Goal: Task Accomplishment & Management: Manage account settings

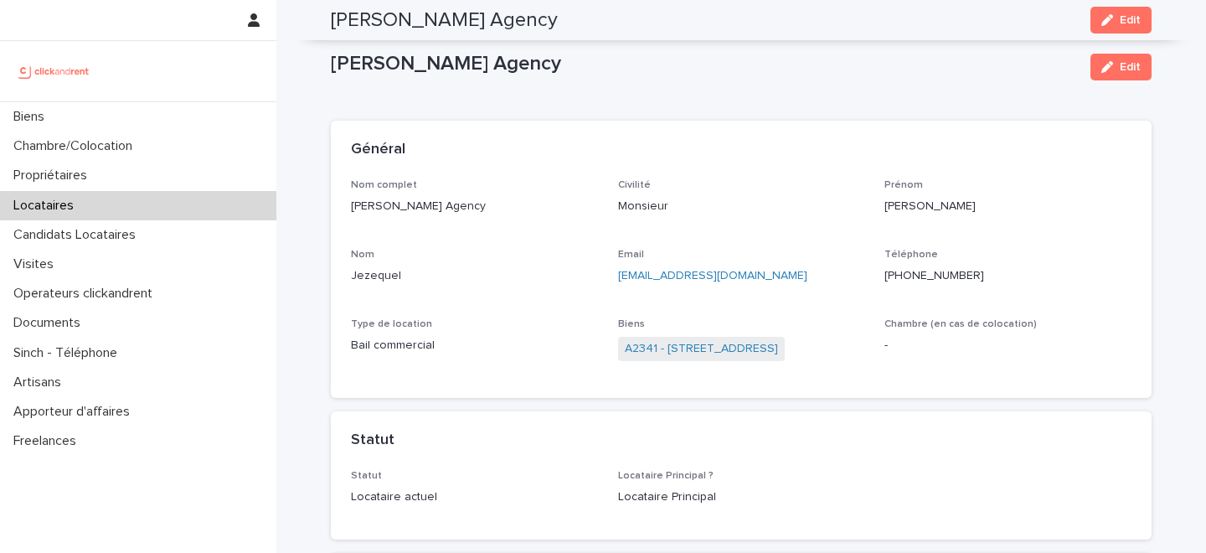
drag, startPoint x: 0, startPoint y: 0, endPoint x: 152, endPoint y: 191, distance: 244.4
click at [152, 191] on div "Locataires" at bounding box center [138, 205] width 276 height 29
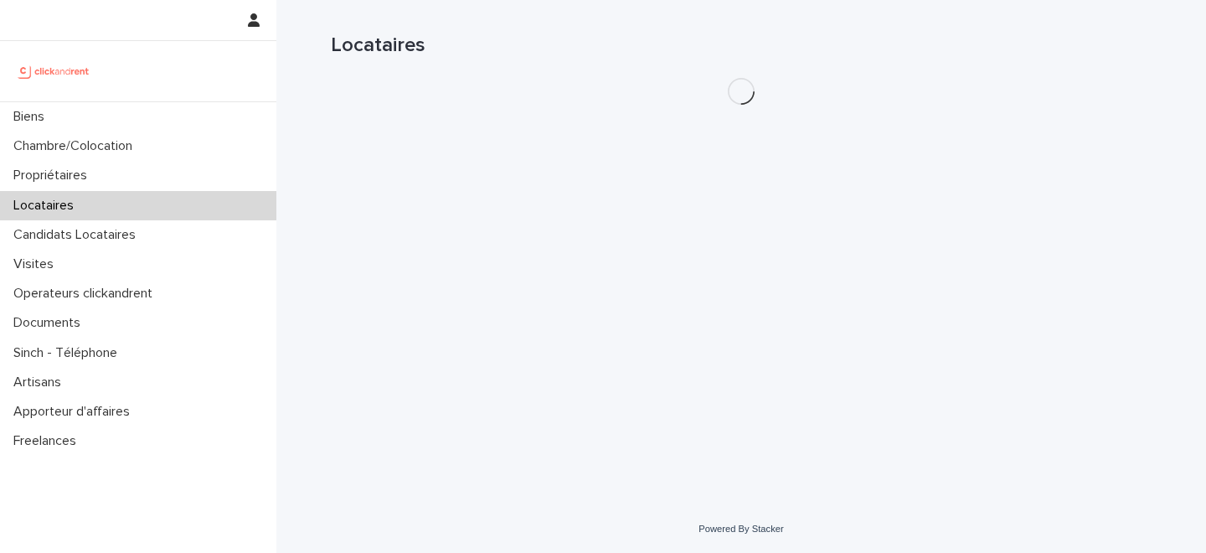
click at [143, 204] on div "Locataires" at bounding box center [138, 205] width 276 height 29
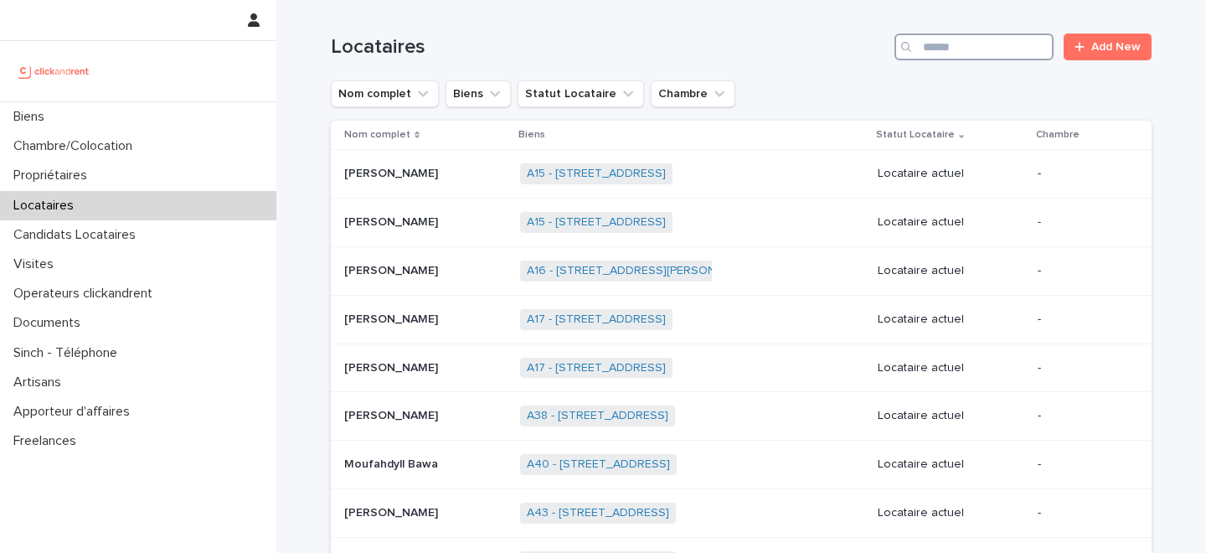
click at [981, 48] on input "Search" at bounding box center [974, 47] width 159 height 27
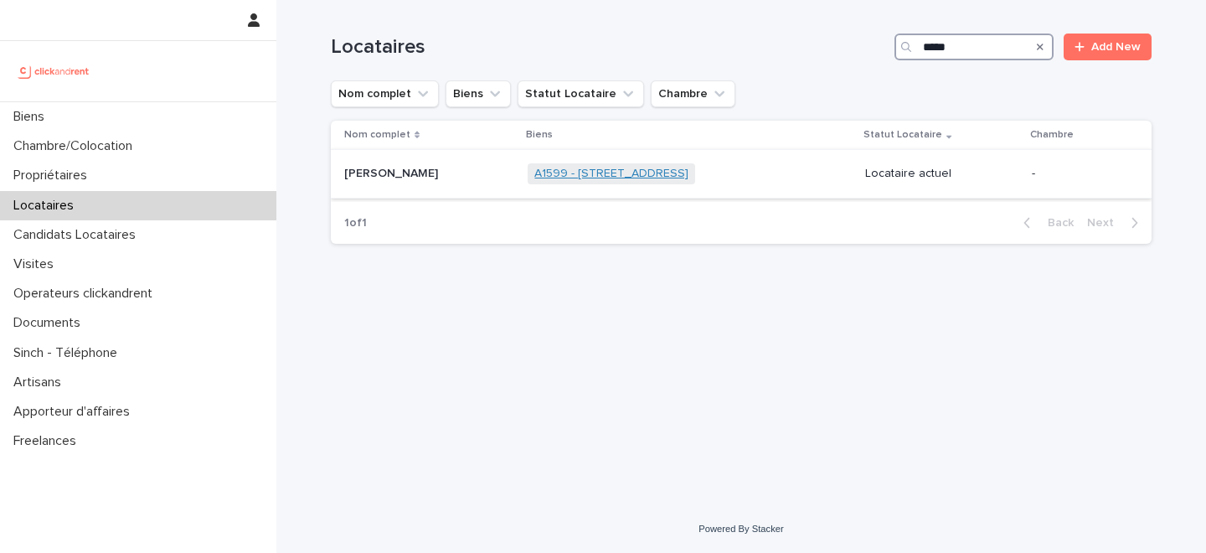
type input "*****"
click at [546, 176] on link "A1599 - [STREET_ADDRESS]" at bounding box center [612, 174] width 154 height 14
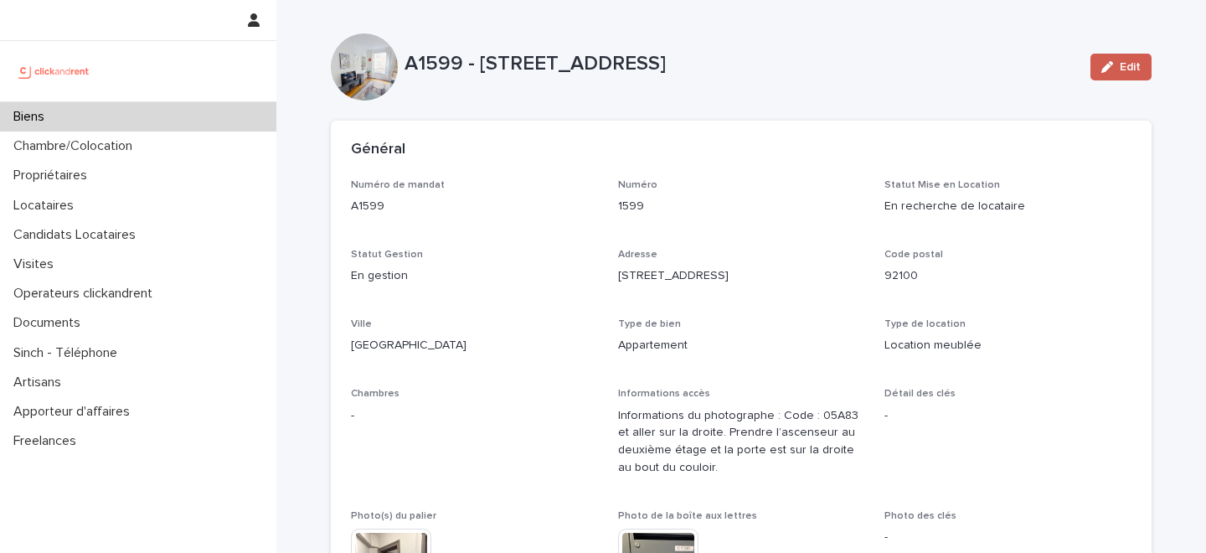
click at [1134, 61] on span "Edit" at bounding box center [1130, 67] width 21 height 12
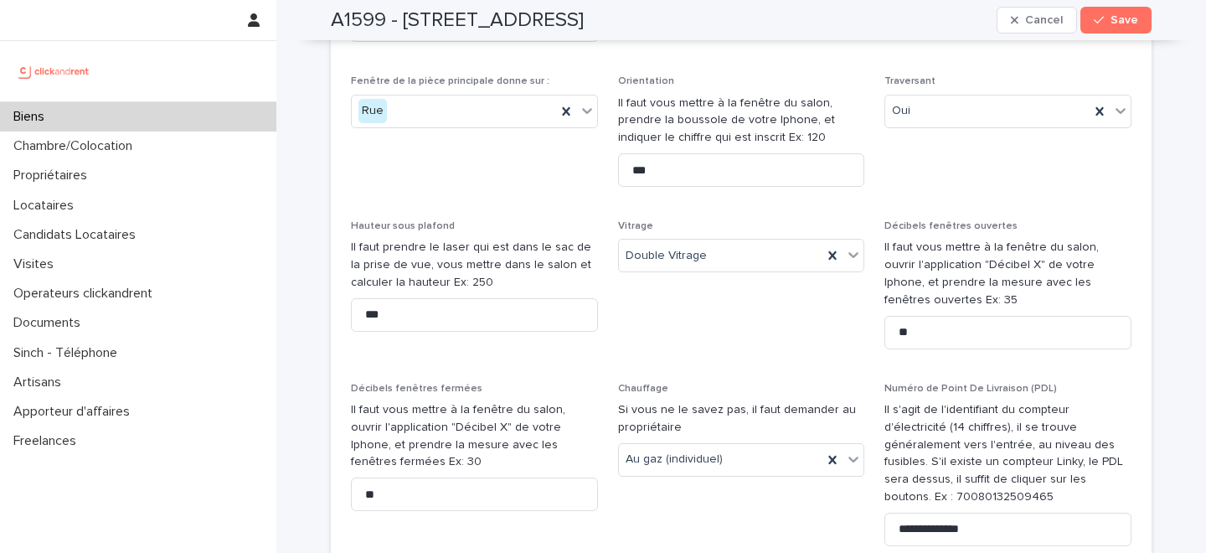
scroll to position [2865, 0]
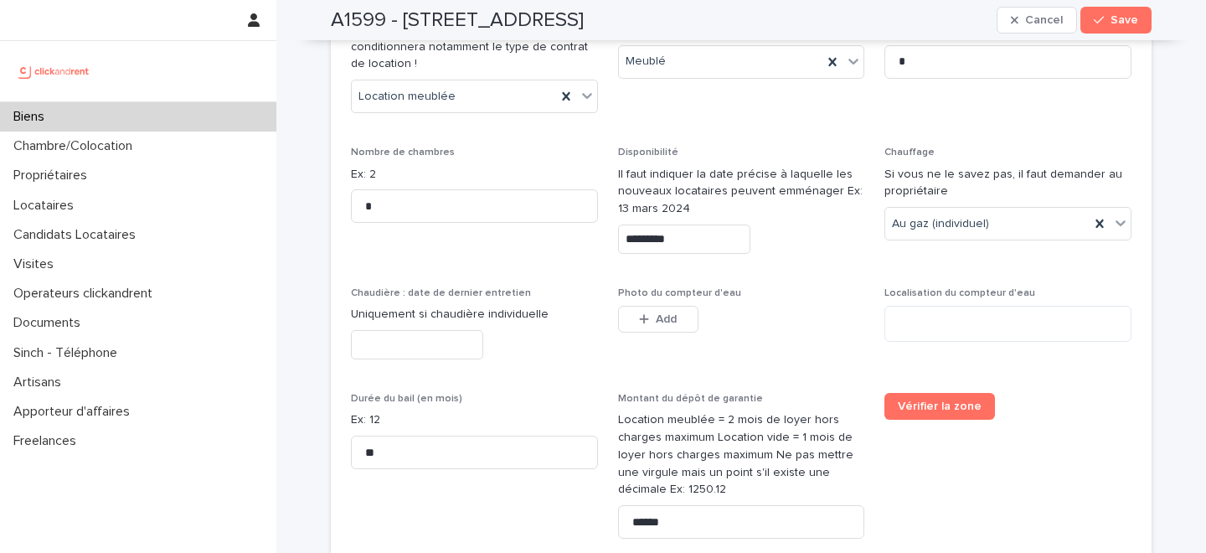
click at [438, 336] on input "text" at bounding box center [417, 344] width 132 height 29
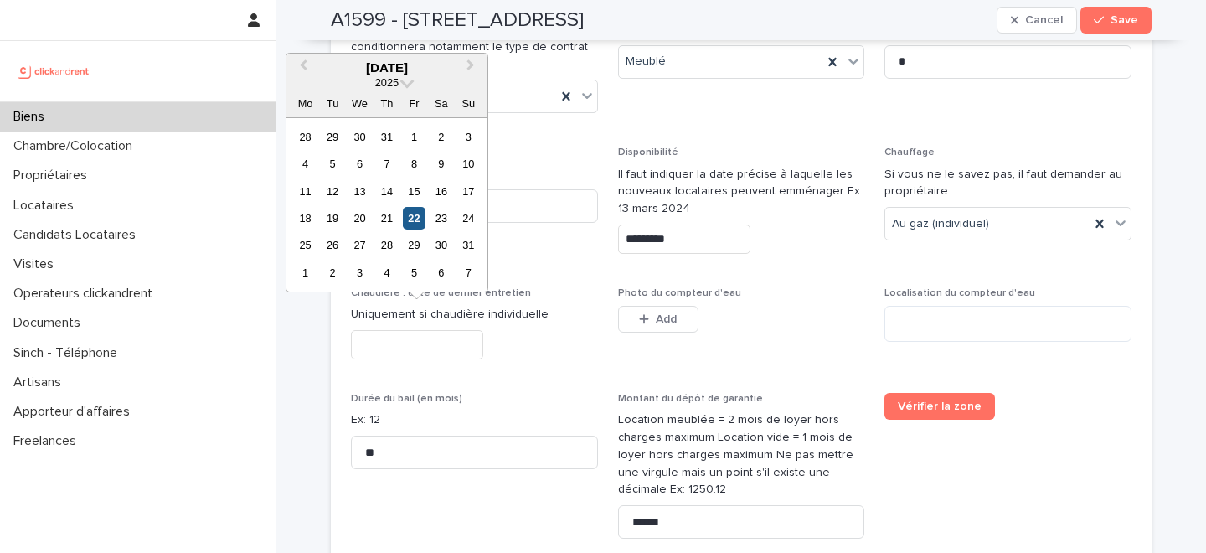
click at [406, 223] on div "22" at bounding box center [414, 218] width 23 height 23
type input "*********"
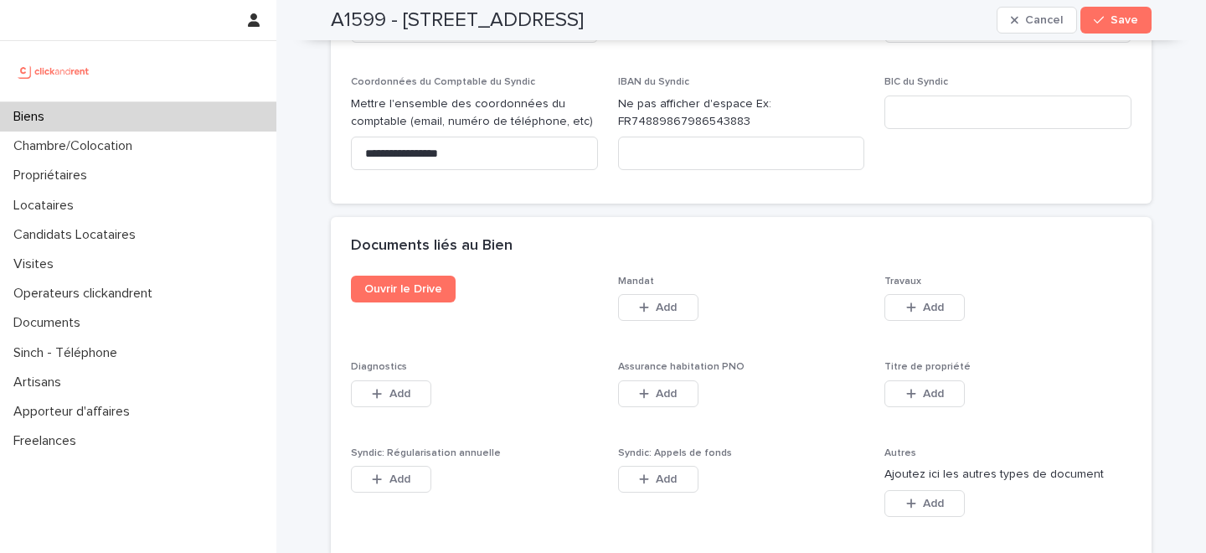
scroll to position [9719, 0]
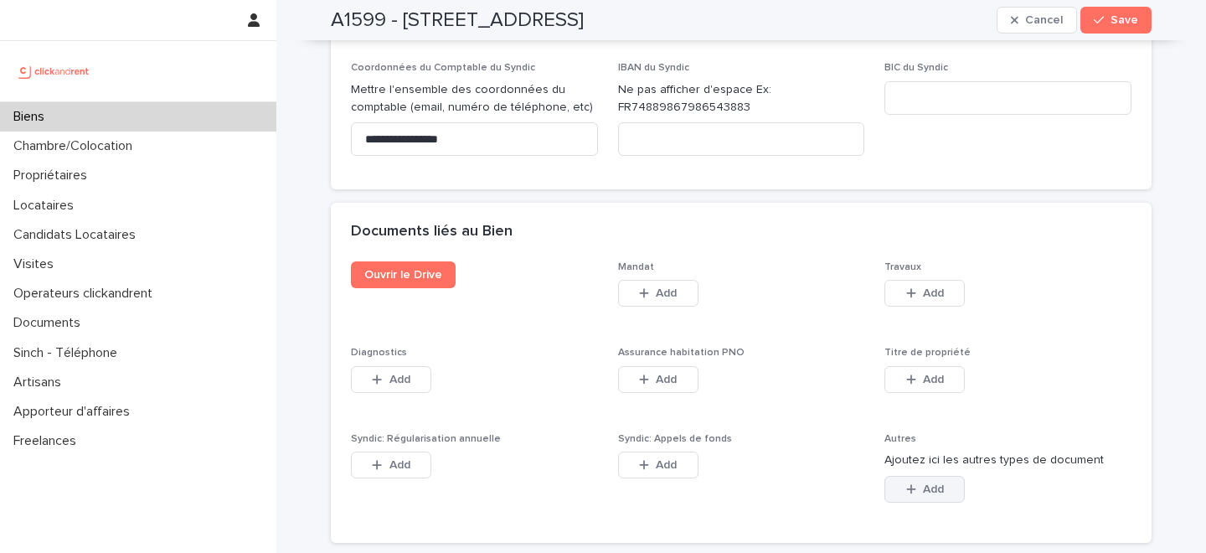
click at [911, 476] on button "Add" at bounding box center [925, 489] width 80 height 27
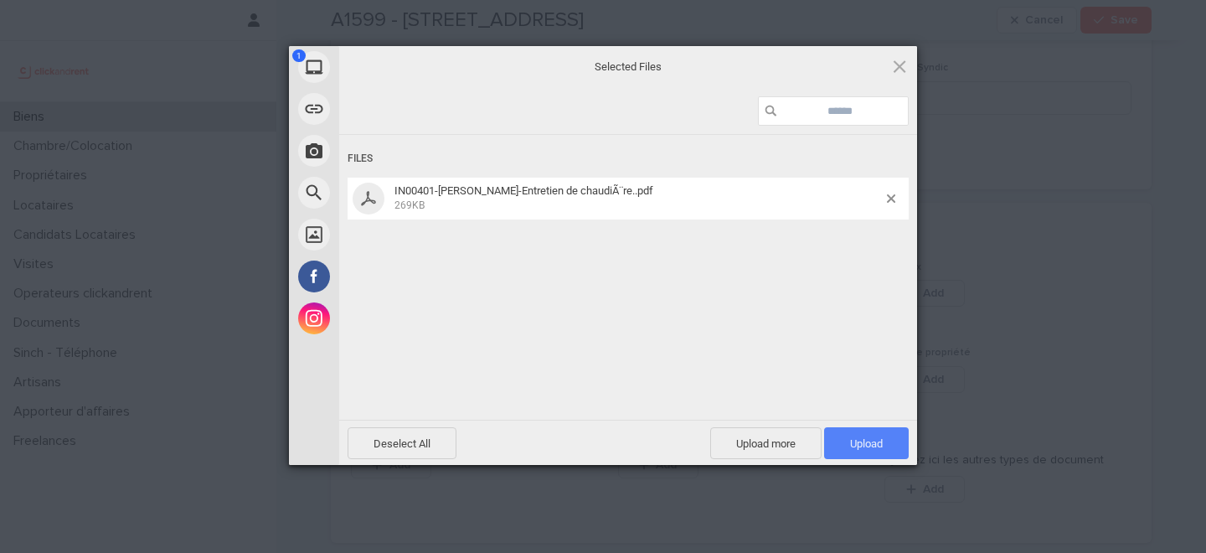
click at [864, 444] on span "Upload 1" at bounding box center [866, 443] width 33 height 13
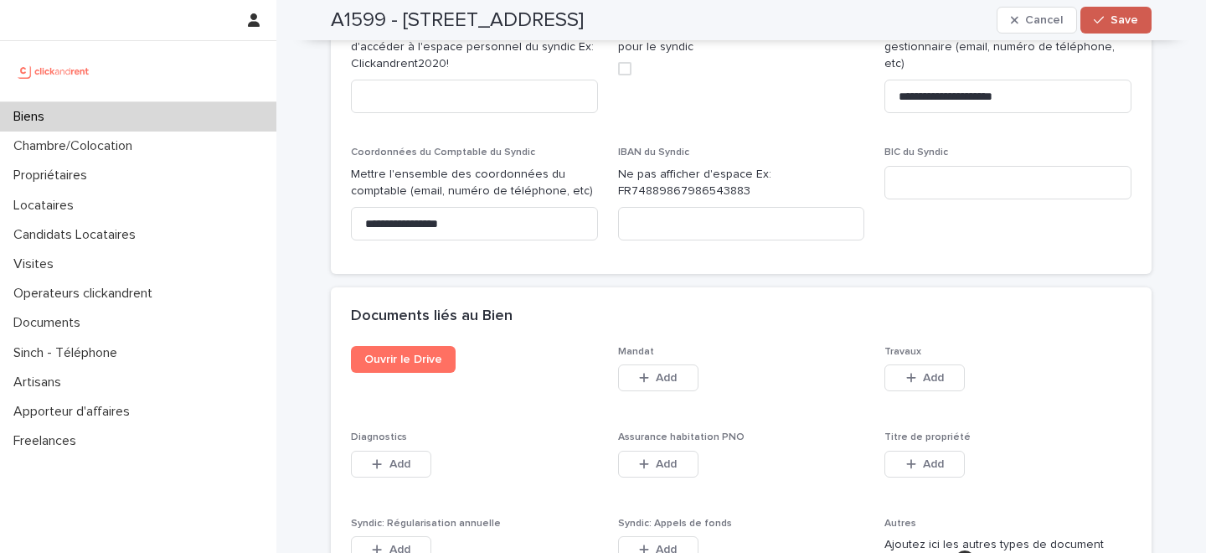
click at [1119, 33] on button "Save" at bounding box center [1116, 20] width 71 height 27
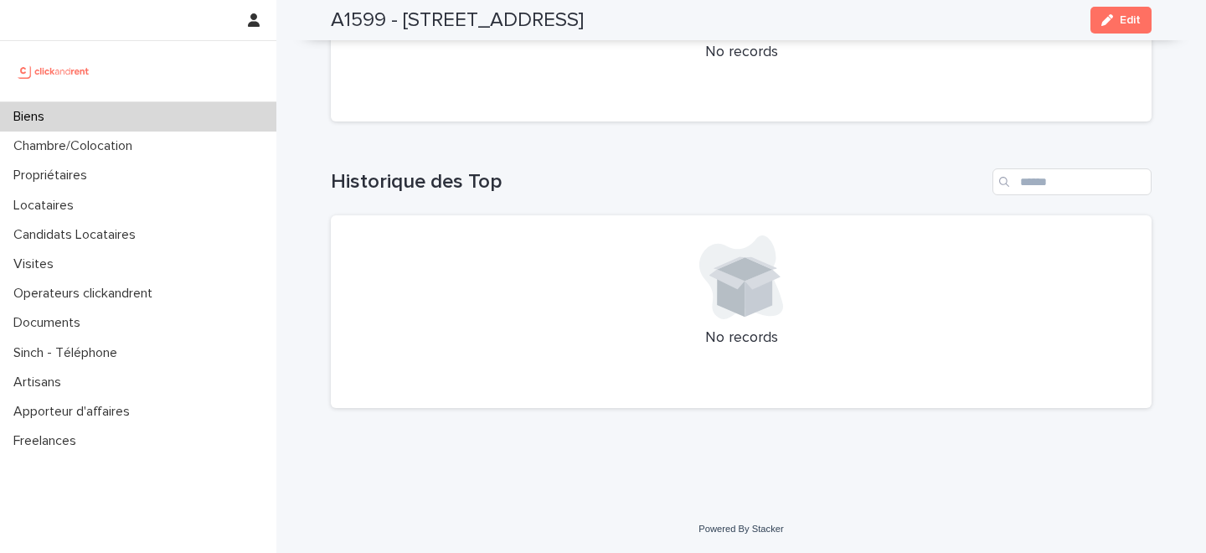
scroll to position [6531, 0]
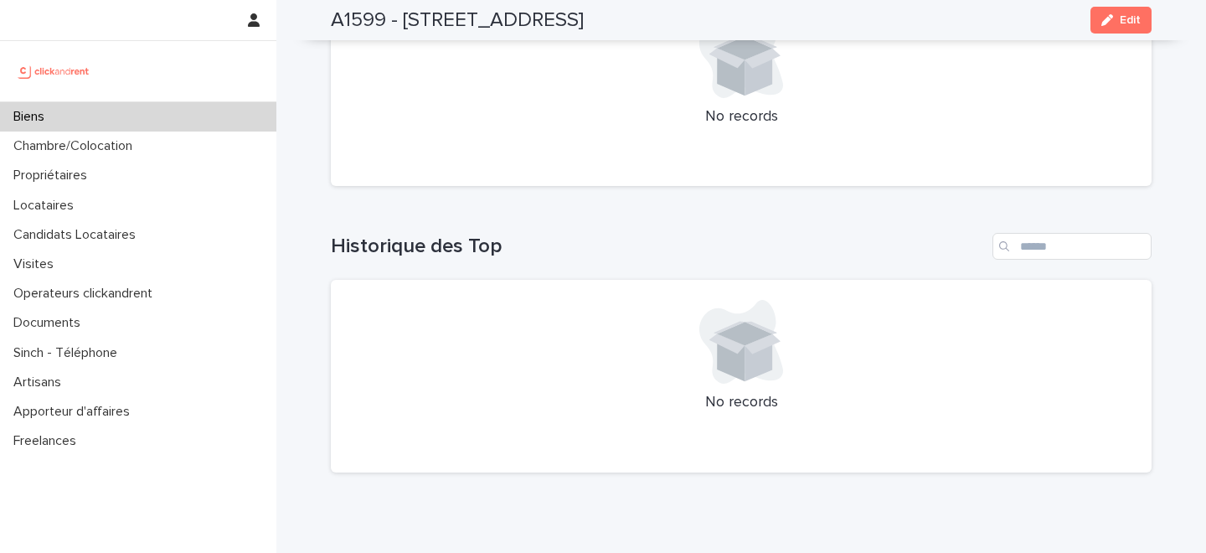
click at [110, 116] on div "Biens" at bounding box center [138, 116] width 276 height 29
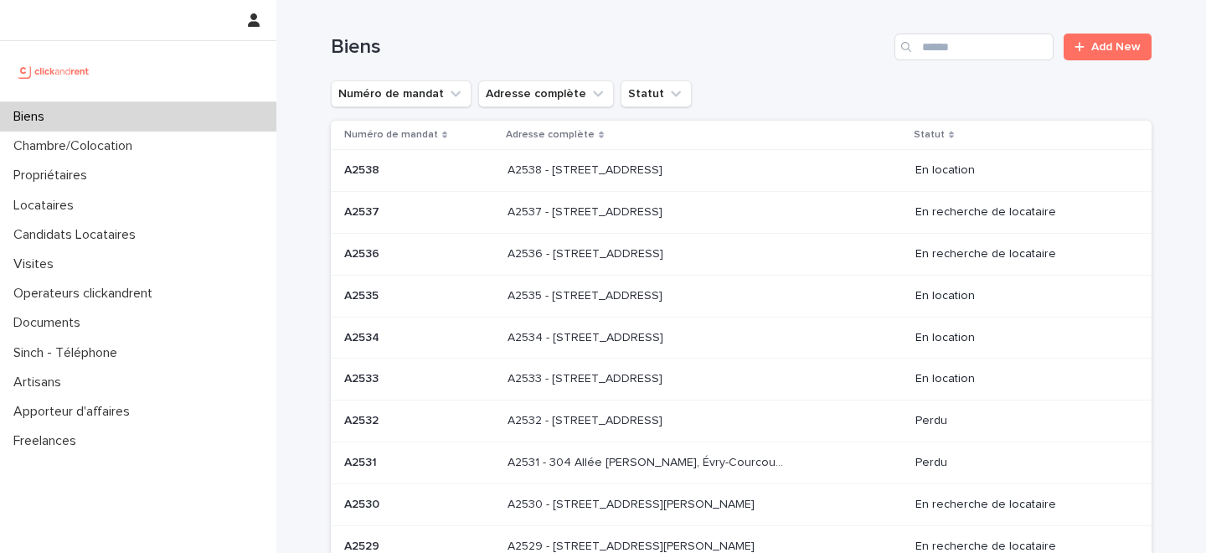
click at [852, 72] on div "Biens Add New" at bounding box center [741, 40] width 821 height 80
click at [186, 111] on div "Biens" at bounding box center [138, 116] width 276 height 29
click at [961, 49] on input "Search" at bounding box center [974, 47] width 159 height 27
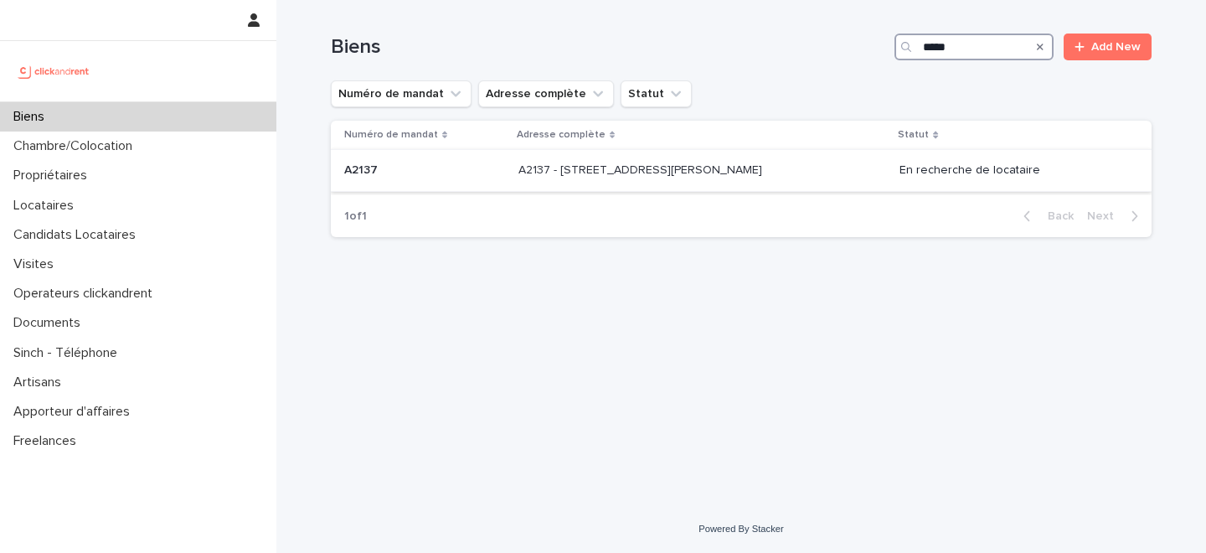
type input "*****"
click at [657, 175] on p "A2137 - [STREET_ADDRESS][PERSON_NAME]" at bounding box center [642, 169] width 247 height 18
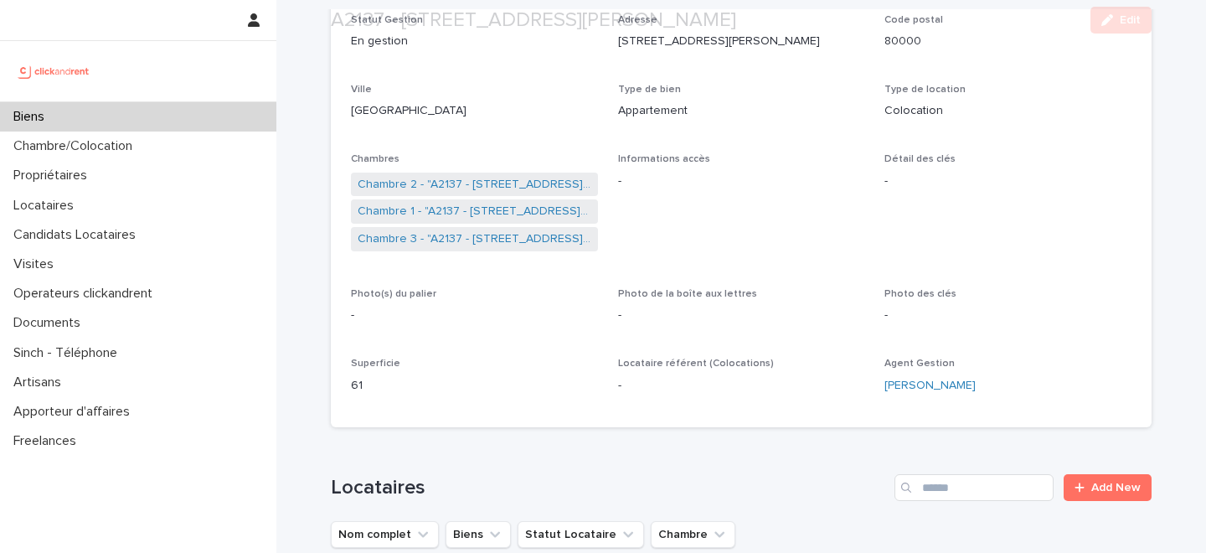
scroll to position [250, 0]
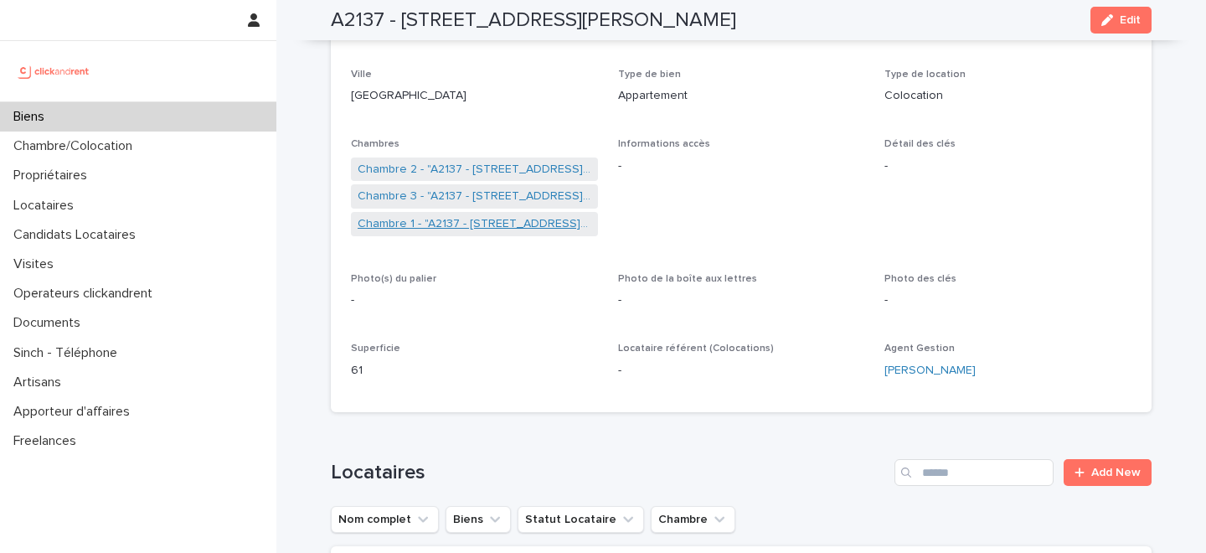
click at [491, 219] on link "Chambre 1 - "A2137 - [STREET_ADDRESS][PERSON_NAME]"" at bounding box center [475, 224] width 234 height 18
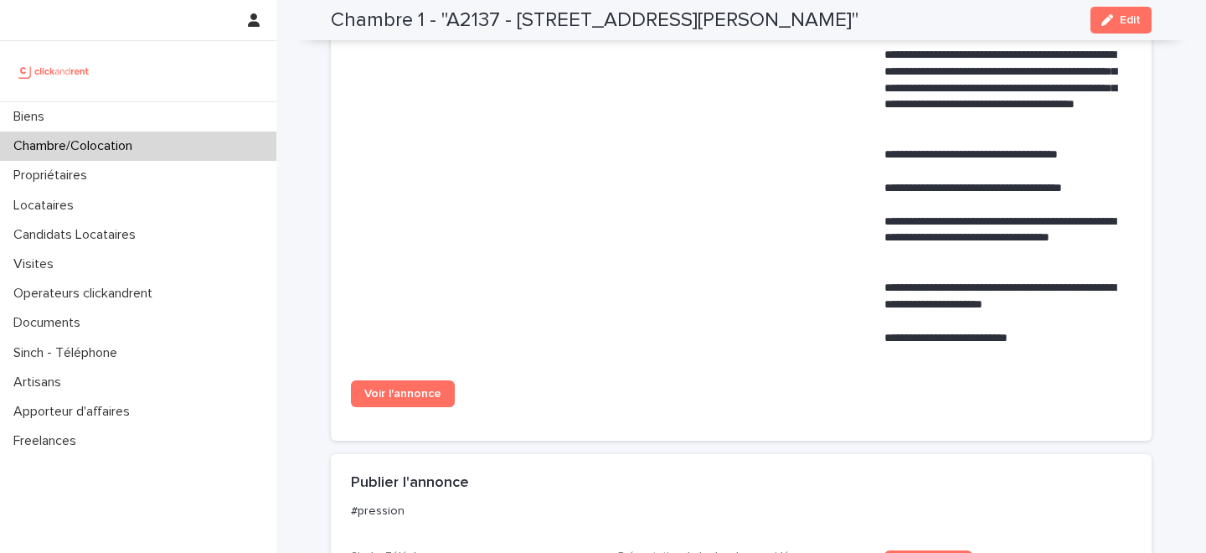
scroll to position [843, 0]
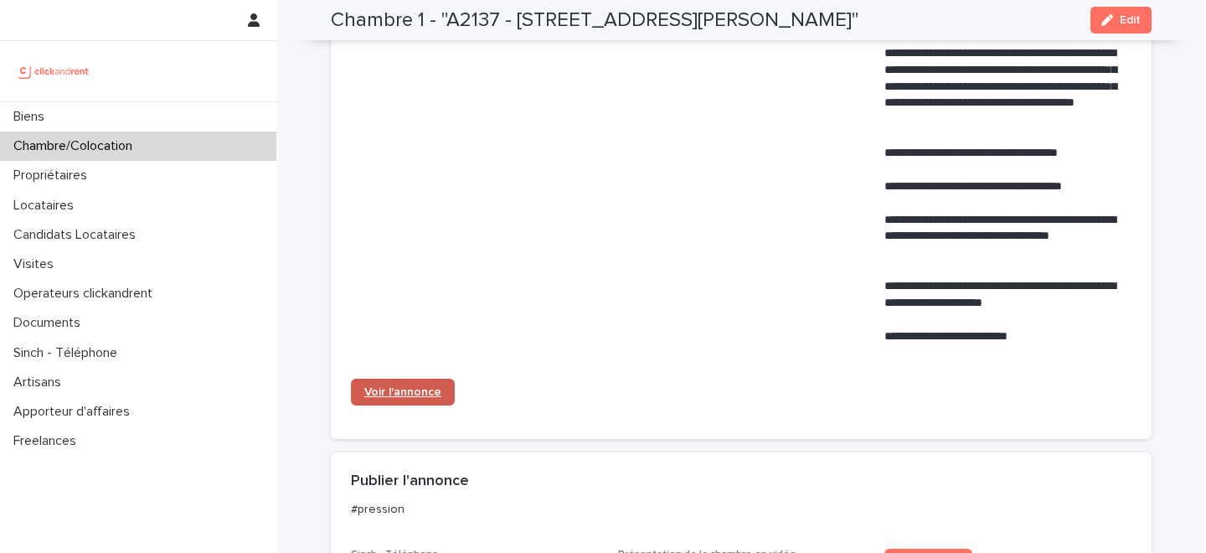
click at [431, 386] on span "Voir l'annonce" at bounding box center [402, 392] width 77 height 12
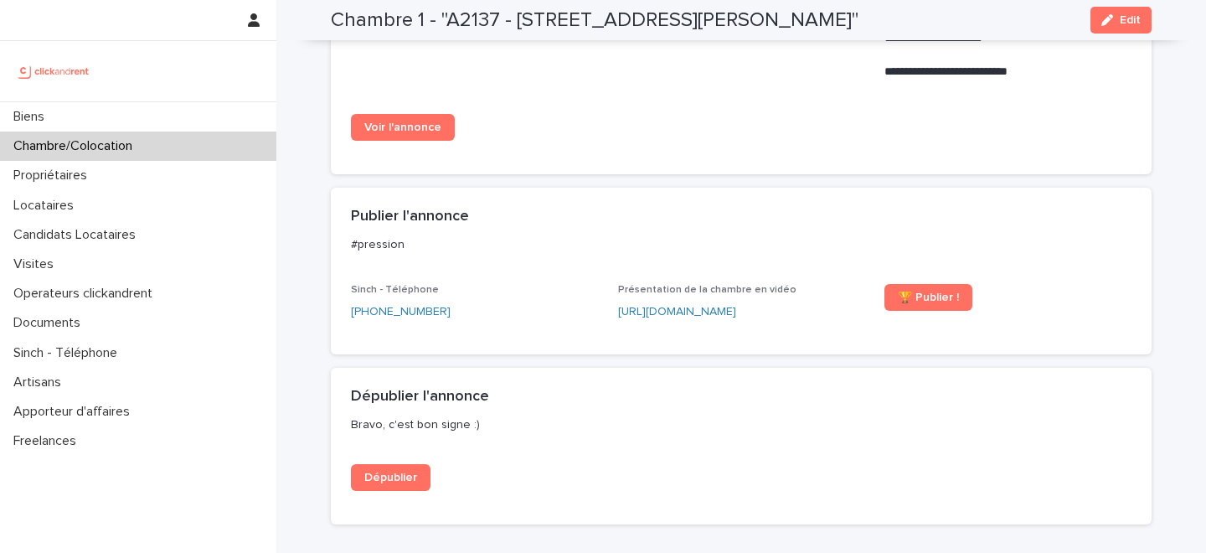
scroll to position [1172, 0]
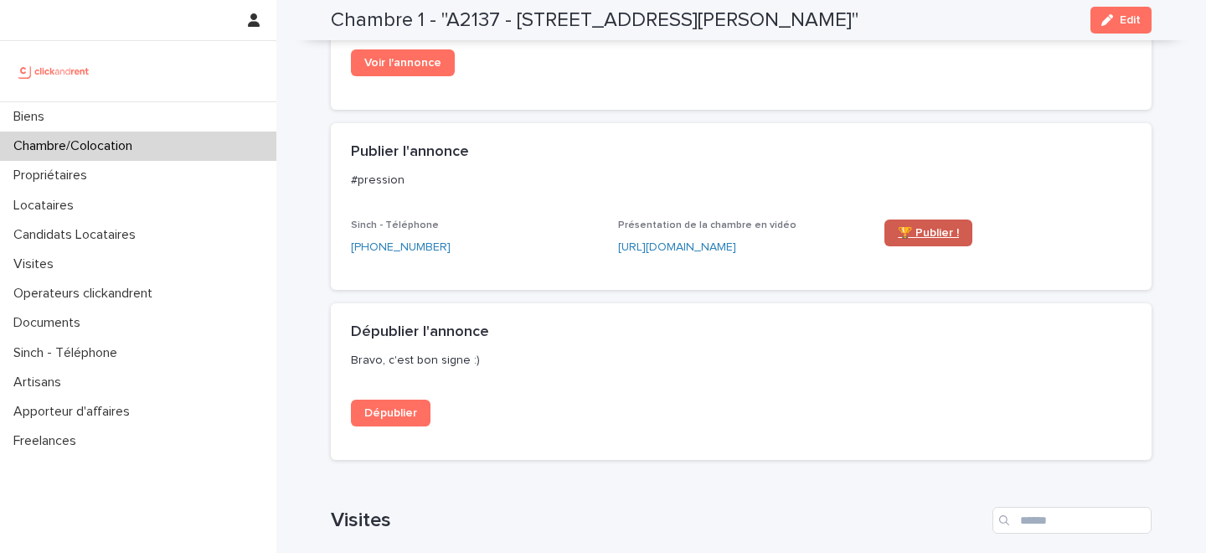
click at [912, 227] on span "🏆 Publier !" at bounding box center [928, 233] width 61 height 12
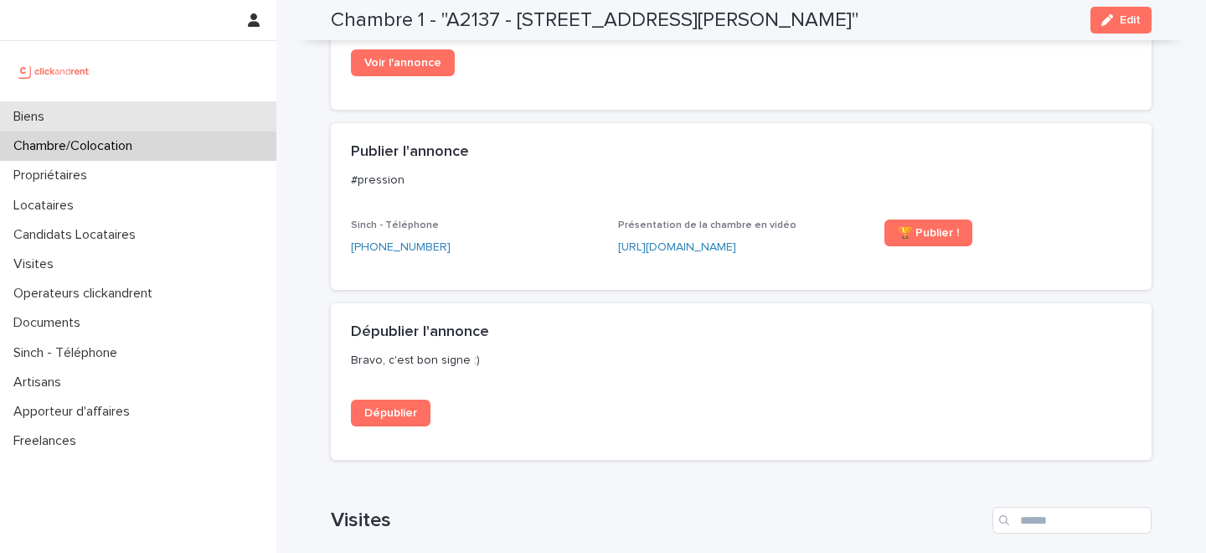
click at [111, 111] on div "Biens" at bounding box center [138, 116] width 276 height 29
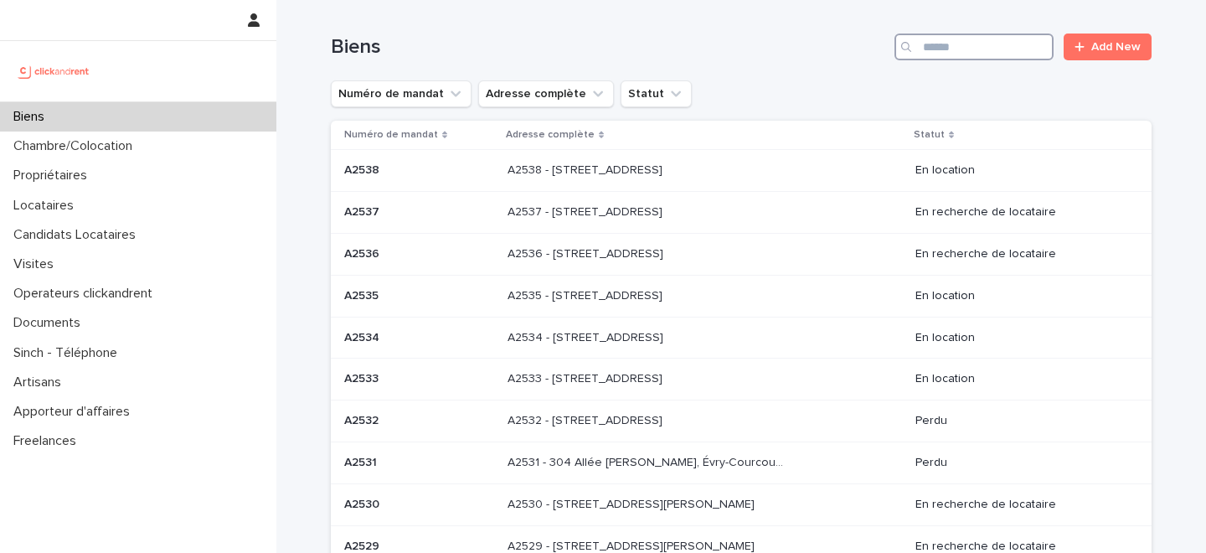
click at [980, 53] on input "Search" at bounding box center [974, 47] width 159 height 27
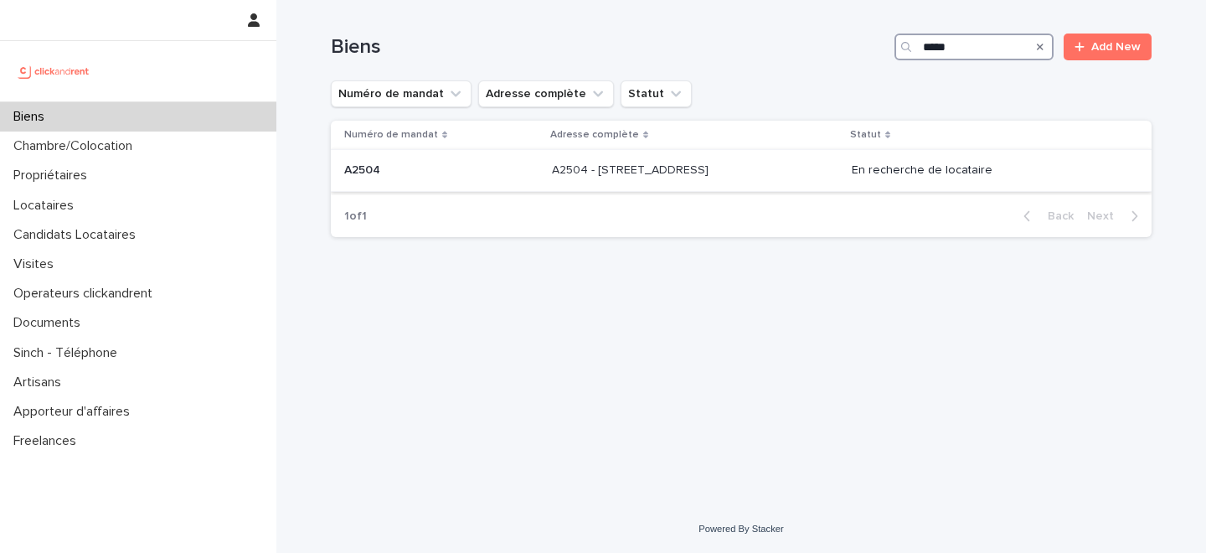
type input "*****"
click at [519, 169] on td "A2504 A2504" at bounding box center [438, 171] width 214 height 42
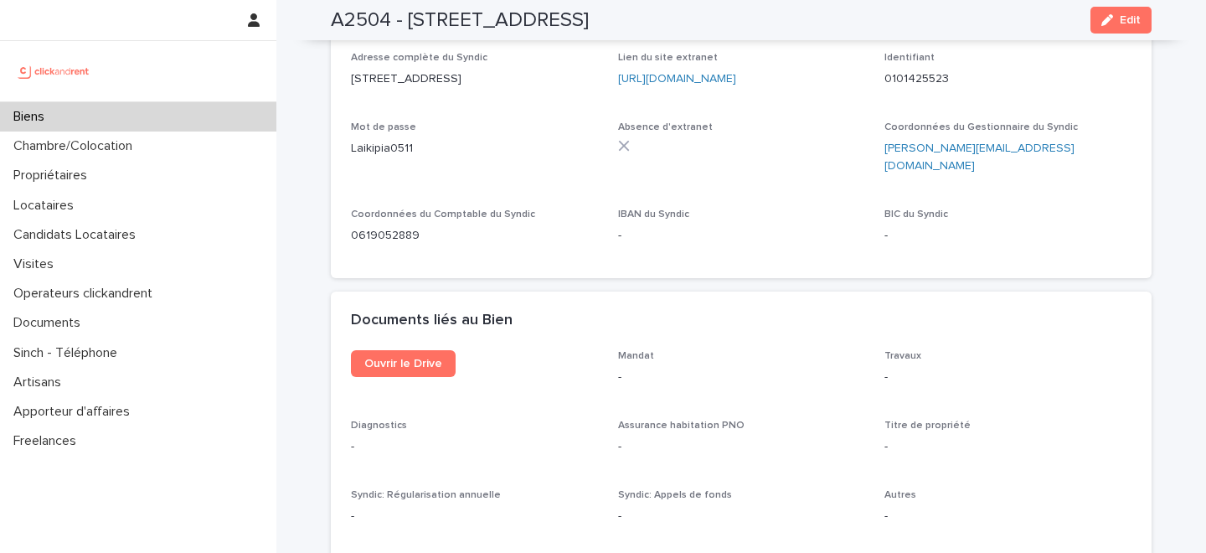
scroll to position [6596, 0]
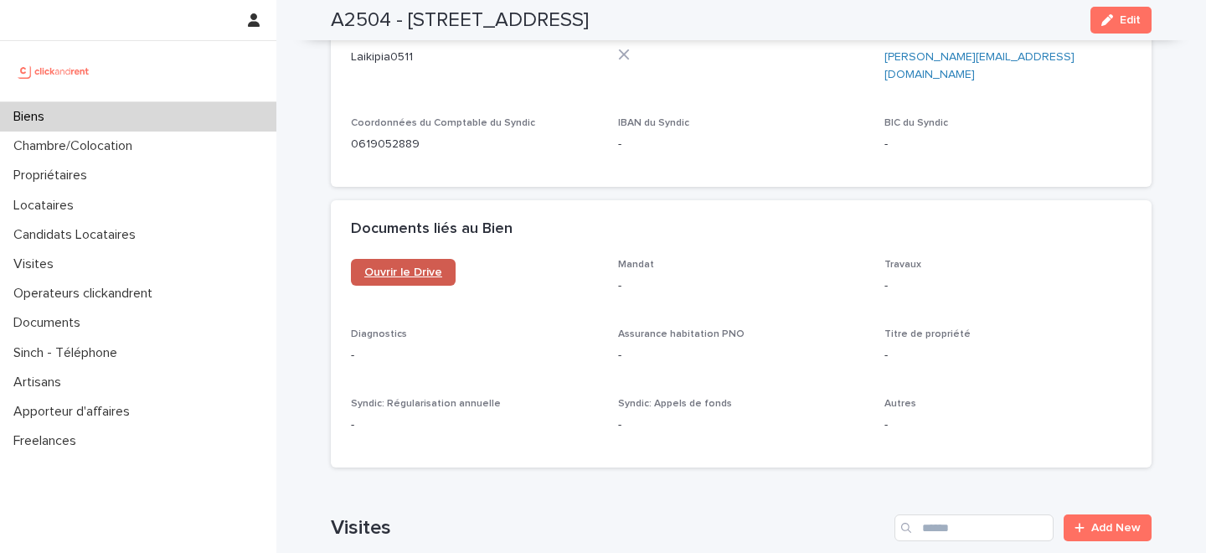
click at [406, 266] on span "Ouvrir le Drive" at bounding box center [403, 272] width 78 height 12
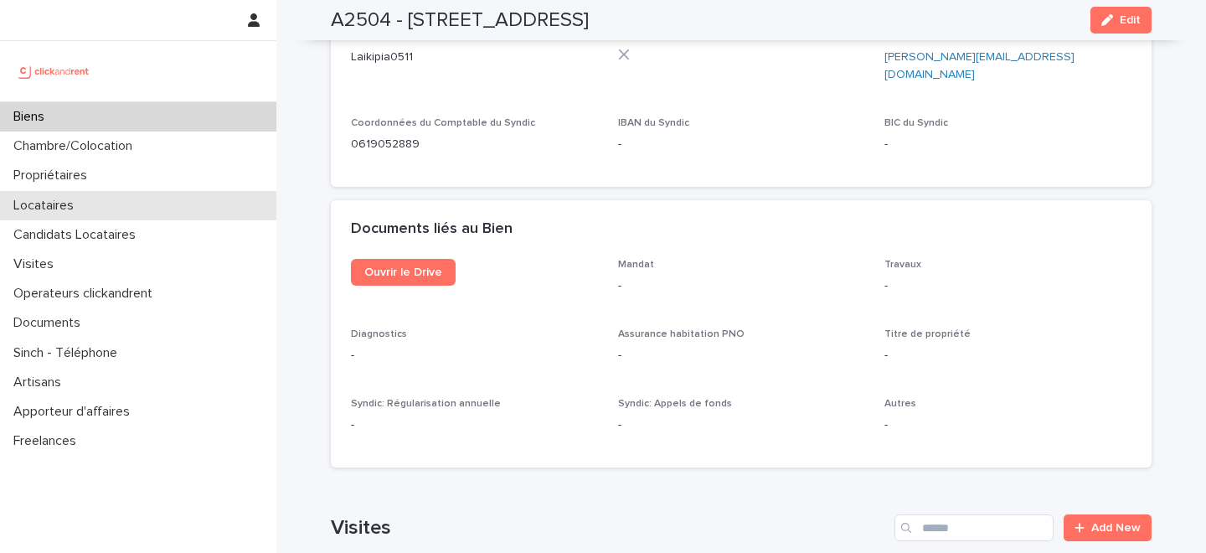
click at [142, 208] on div "Locataires" at bounding box center [138, 205] width 276 height 29
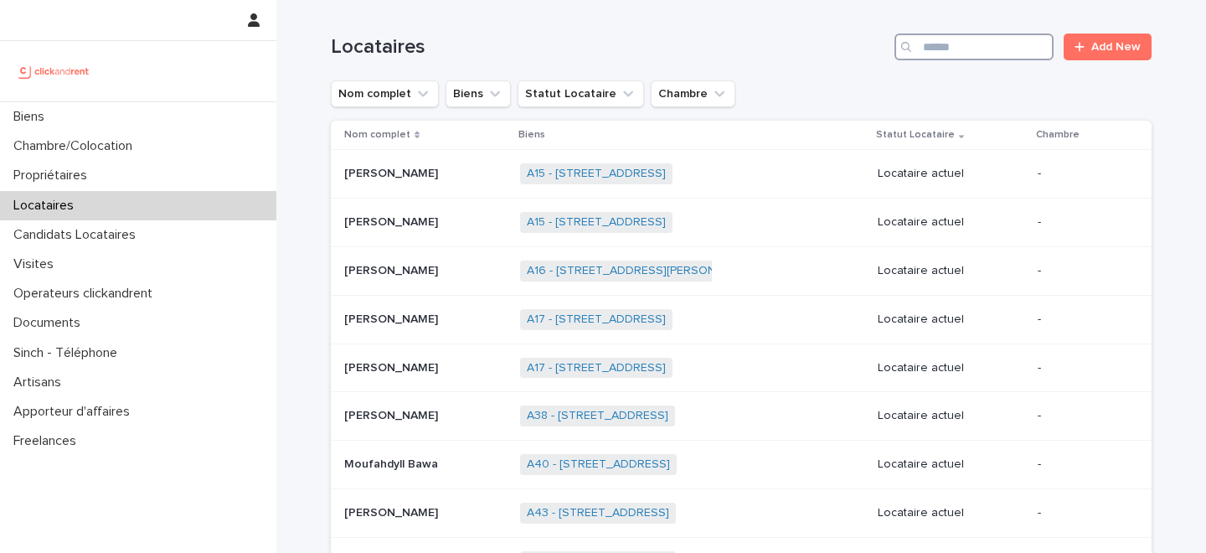
click at [1015, 49] on input "Search" at bounding box center [974, 47] width 159 height 27
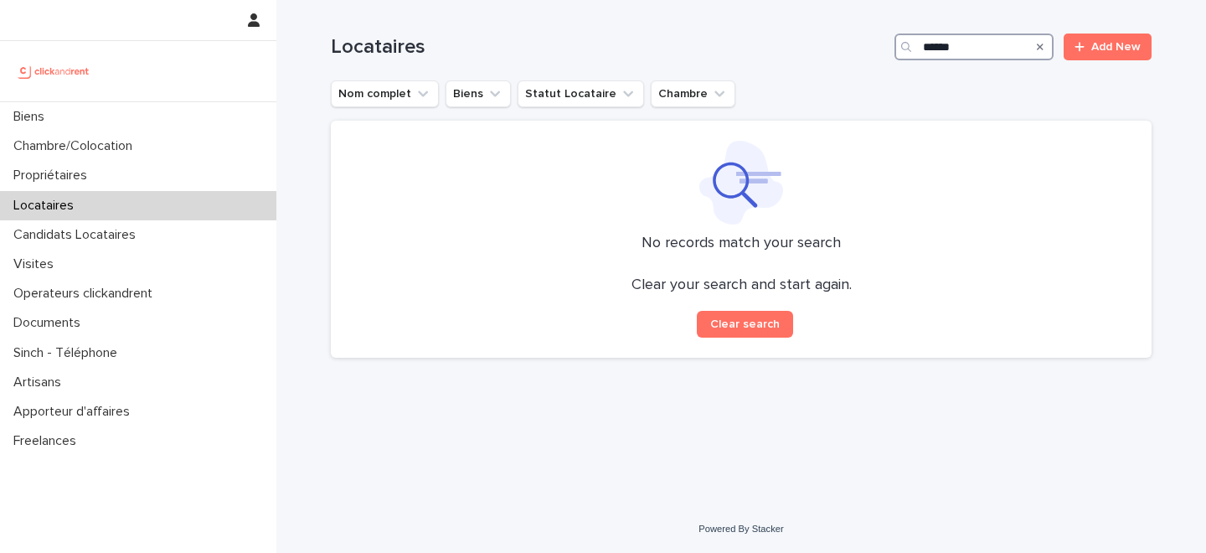
type input "******"
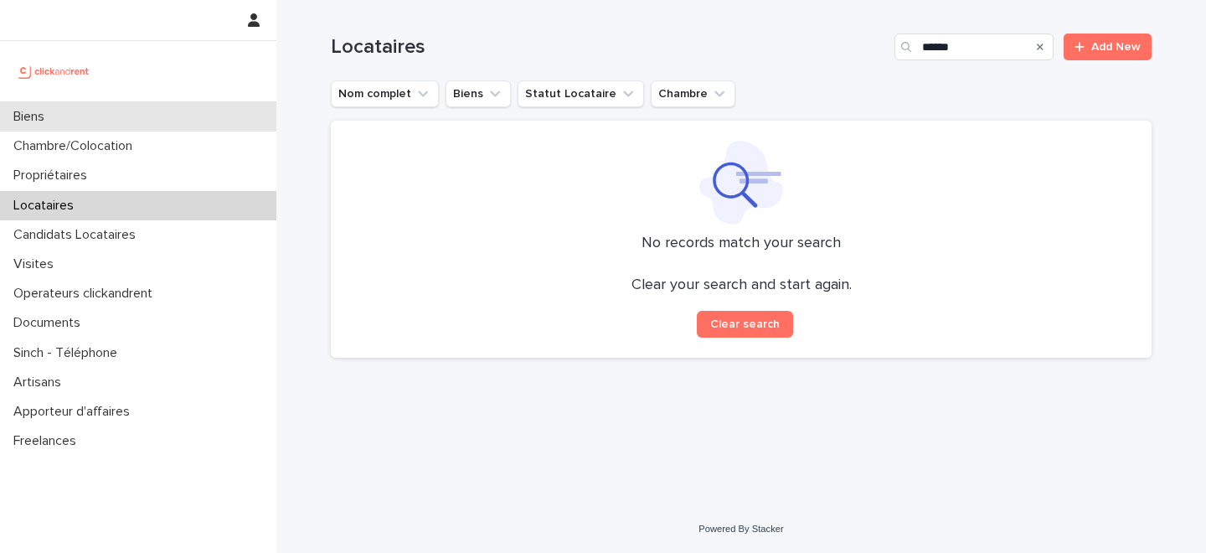
click at [181, 119] on div "Biens" at bounding box center [138, 116] width 276 height 29
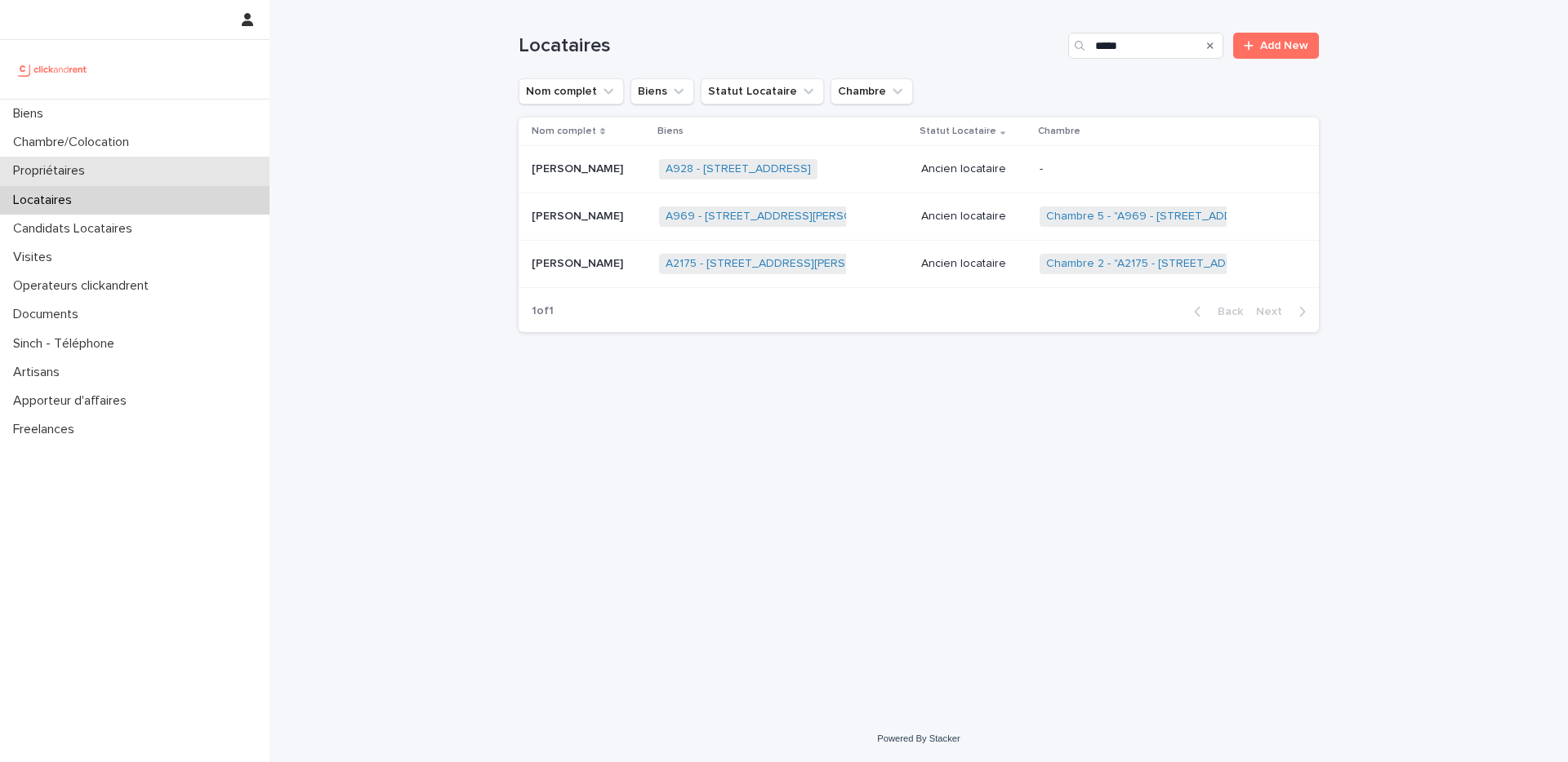
click at [147, 170] on div "Propriétaires" at bounding box center [134, 171] width 269 height 28
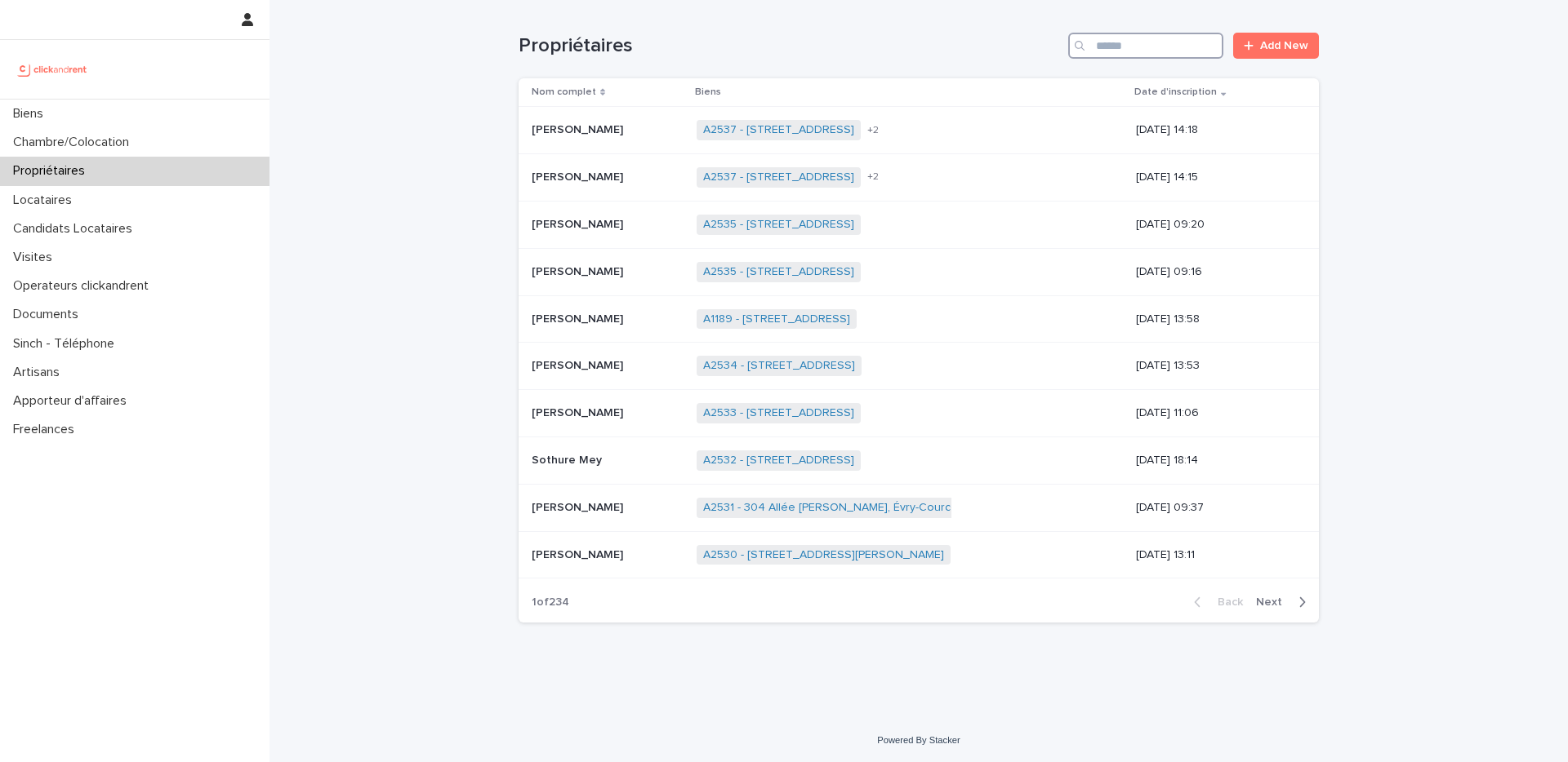
click at [1117, 49] on input "Search" at bounding box center [1145, 46] width 155 height 26
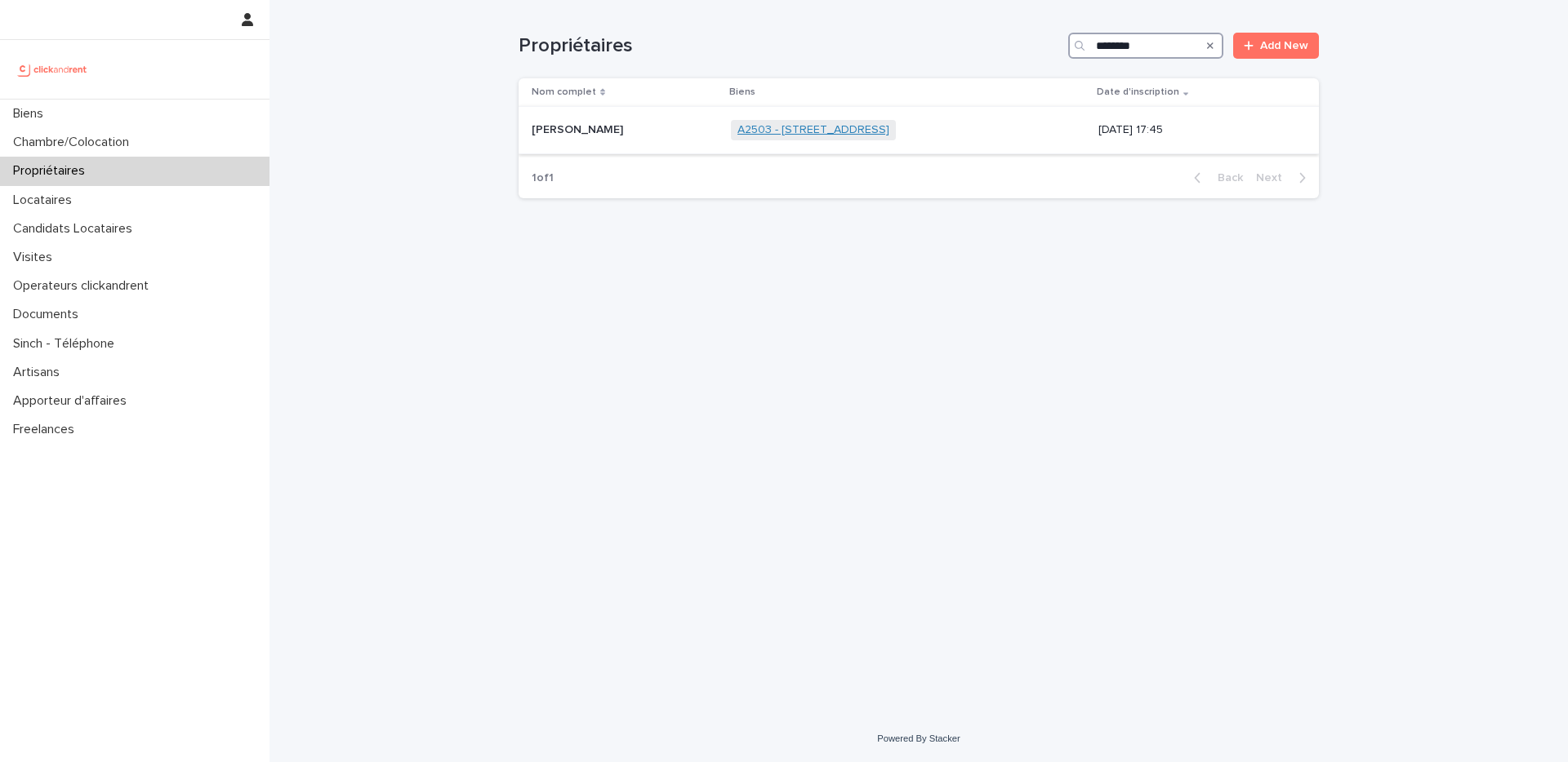
type input "********"
click at [745, 132] on link "A2503 - 27 Rue des Oseraies, Romainville 93230" at bounding box center [814, 131] width 152 height 14
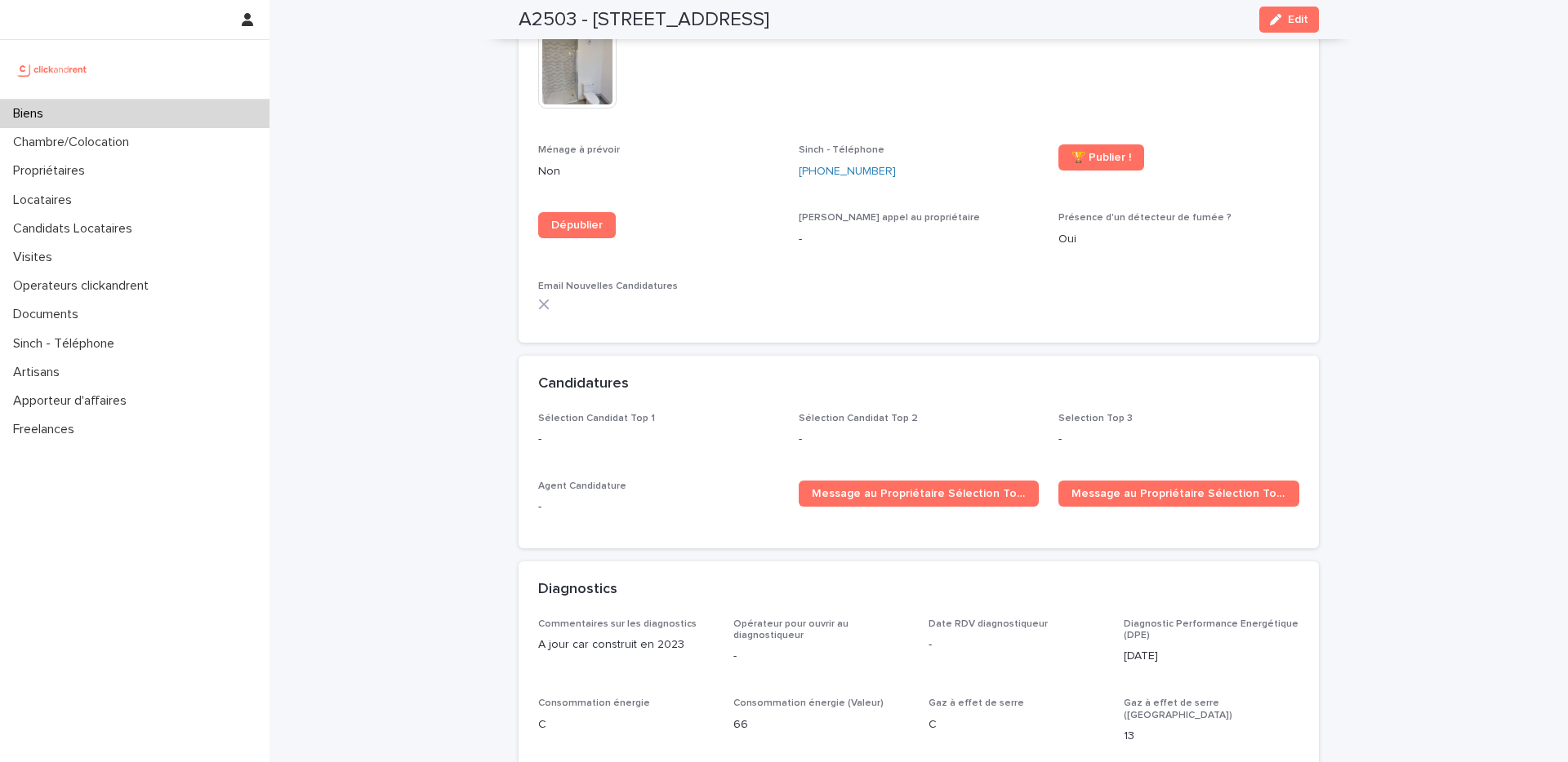
scroll to position [4573, 0]
click at [176, 110] on div "Biens" at bounding box center [134, 113] width 269 height 28
